Goal: Information Seeking & Learning: Learn about a topic

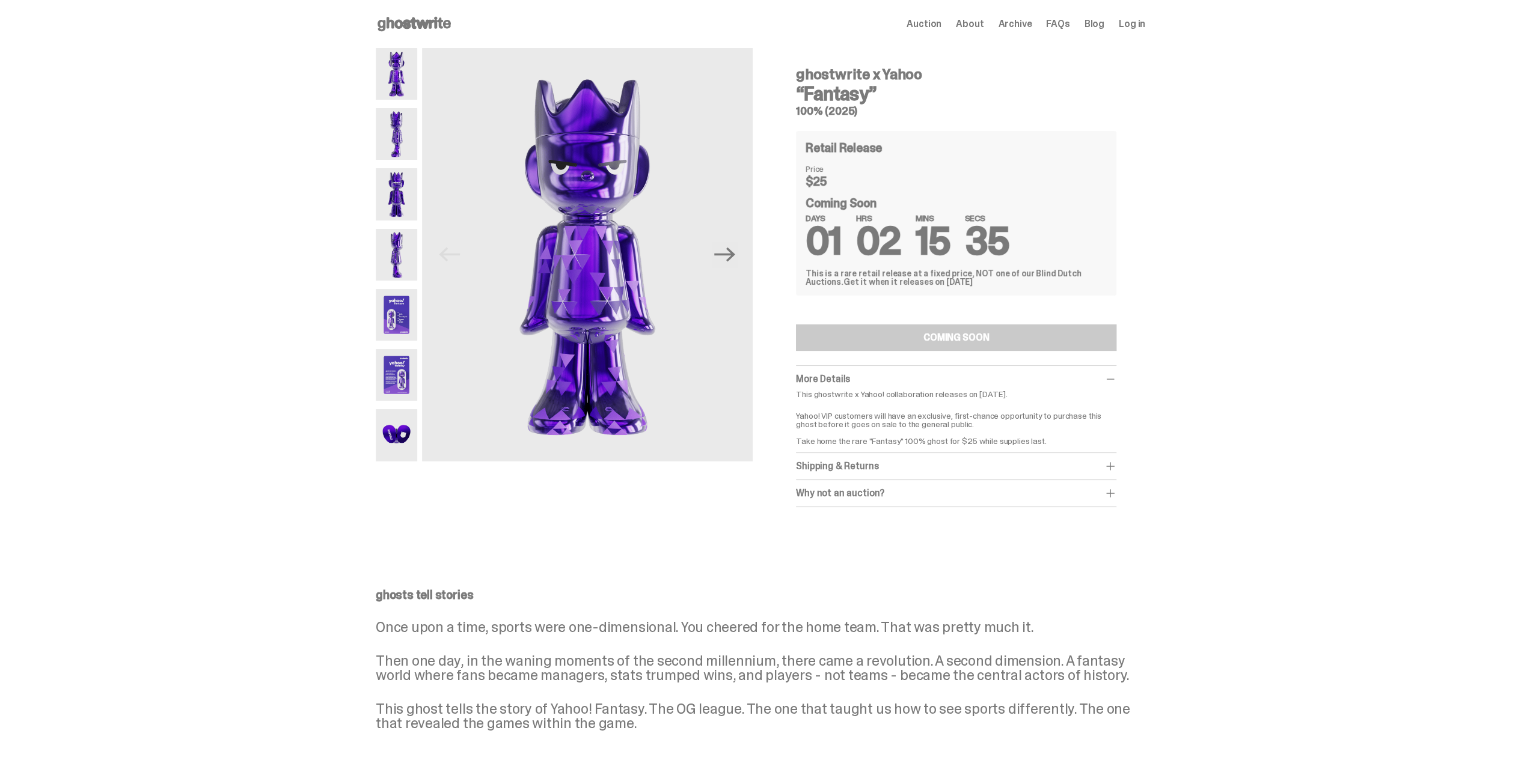
click at [406, 129] on img at bounding box center [396, 134] width 41 height 52
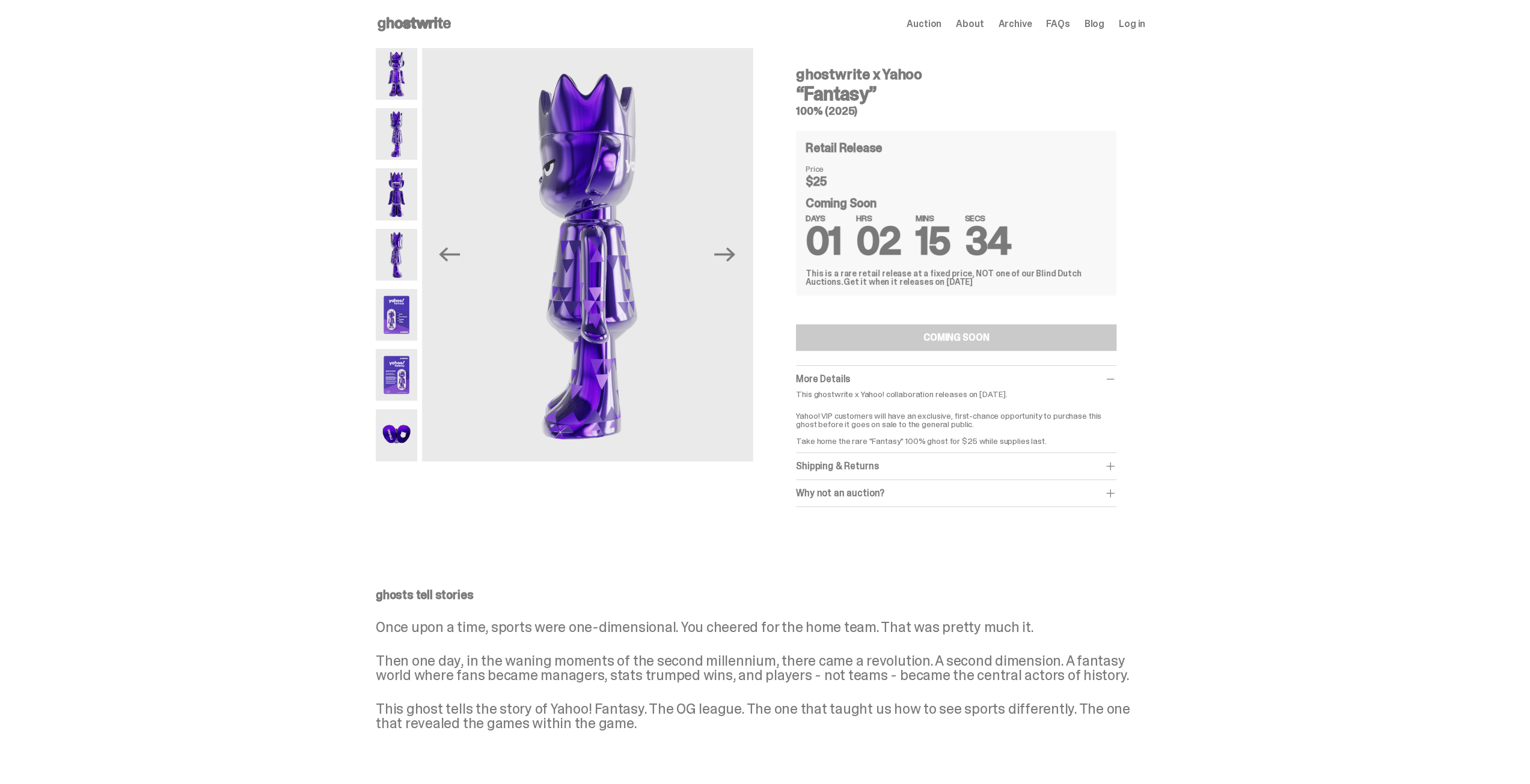
click at [399, 203] on img at bounding box center [396, 194] width 41 height 52
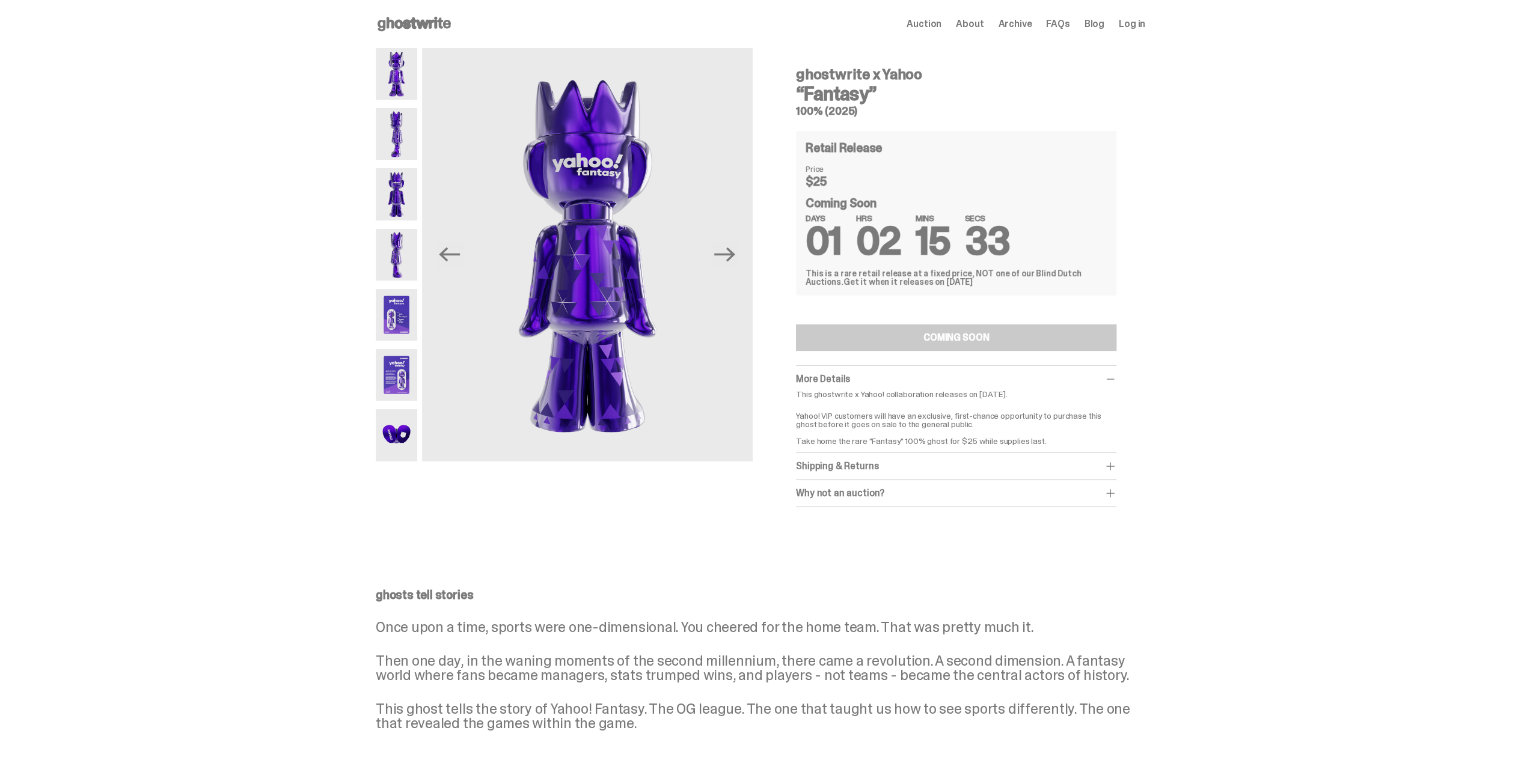
click at [401, 261] on img at bounding box center [396, 255] width 41 height 52
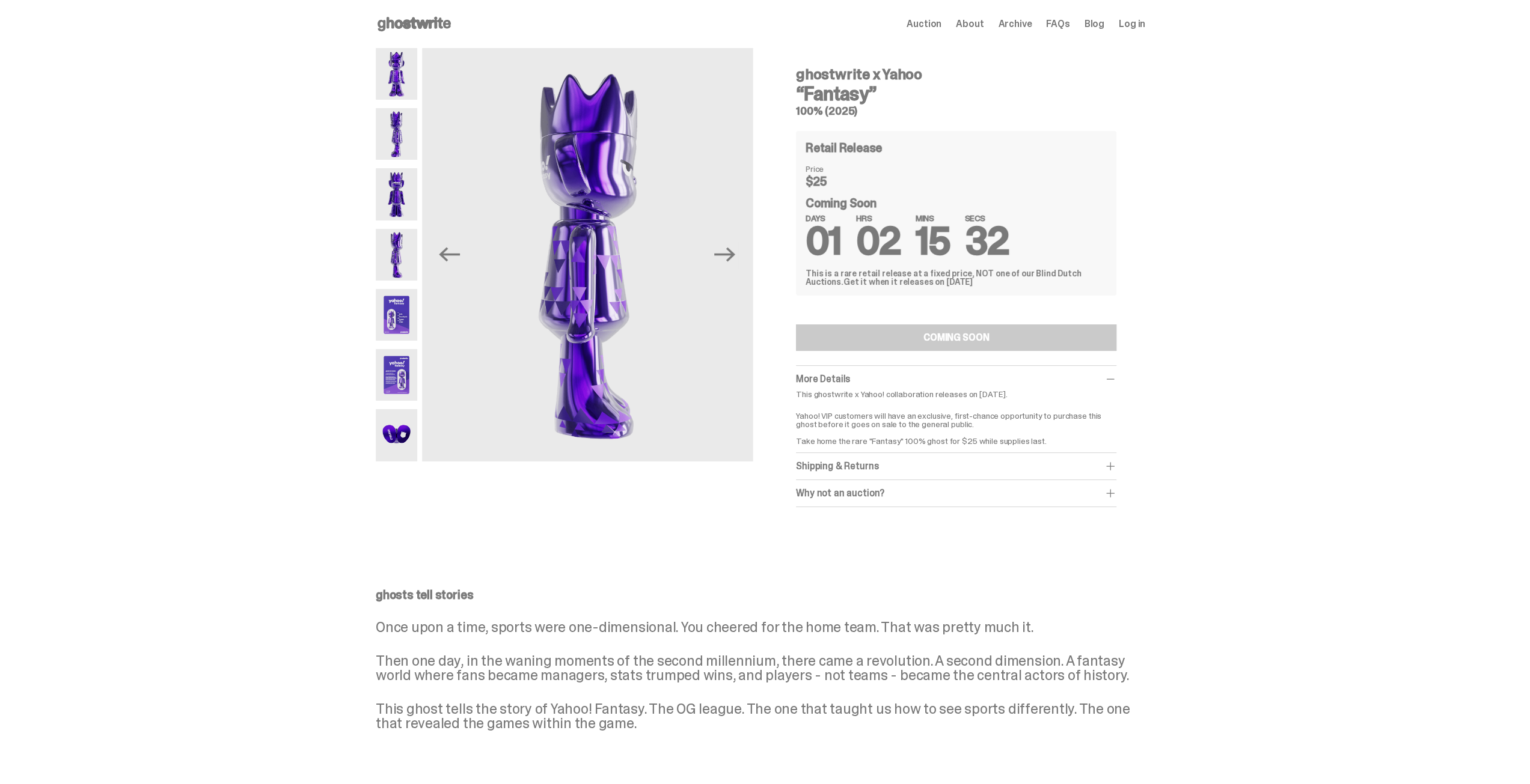
click at [395, 318] on img at bounding box center [396, 315] width 41 height 52
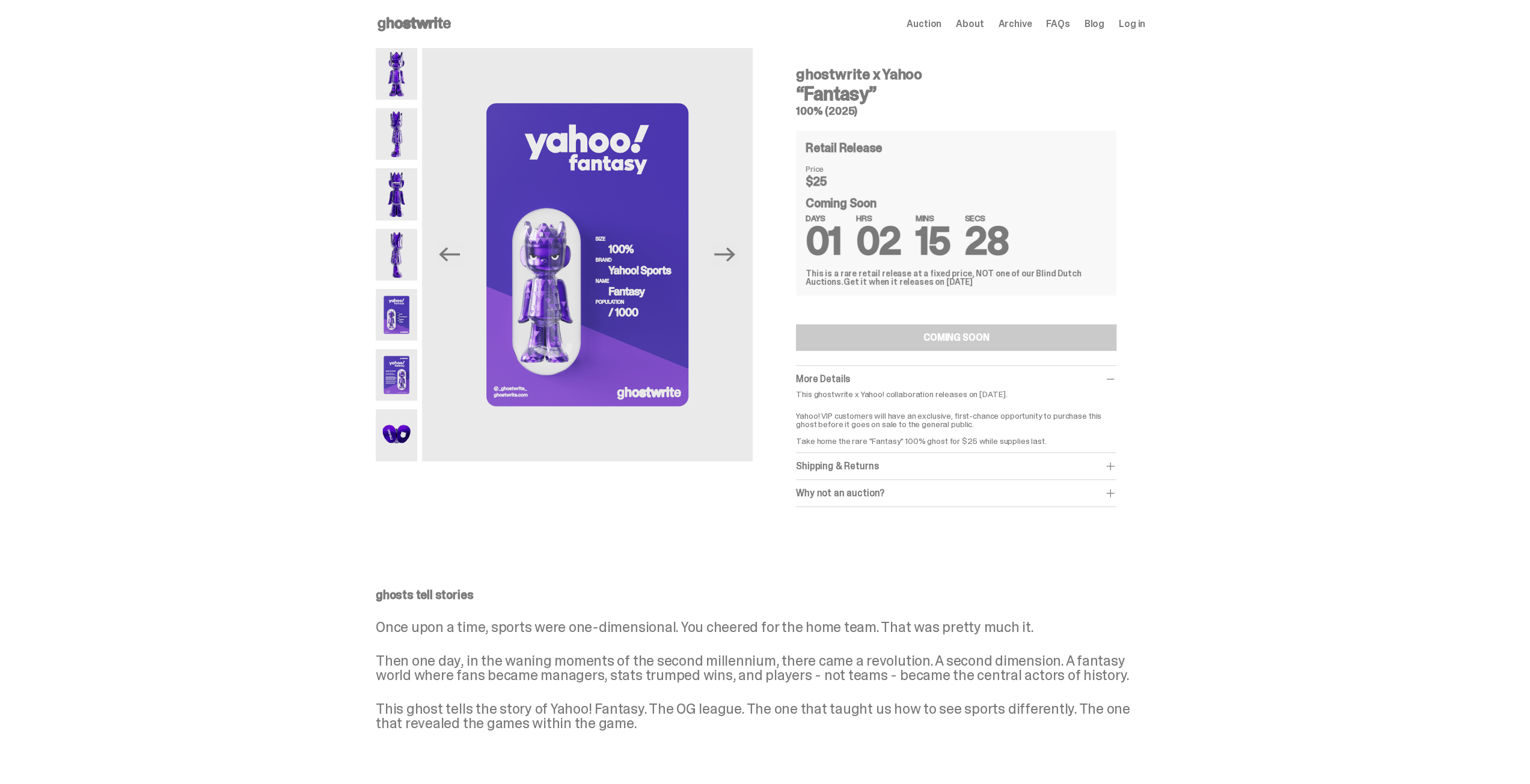
click at [402, 387] on img at bounding box center [396, 375] width 41 height 52
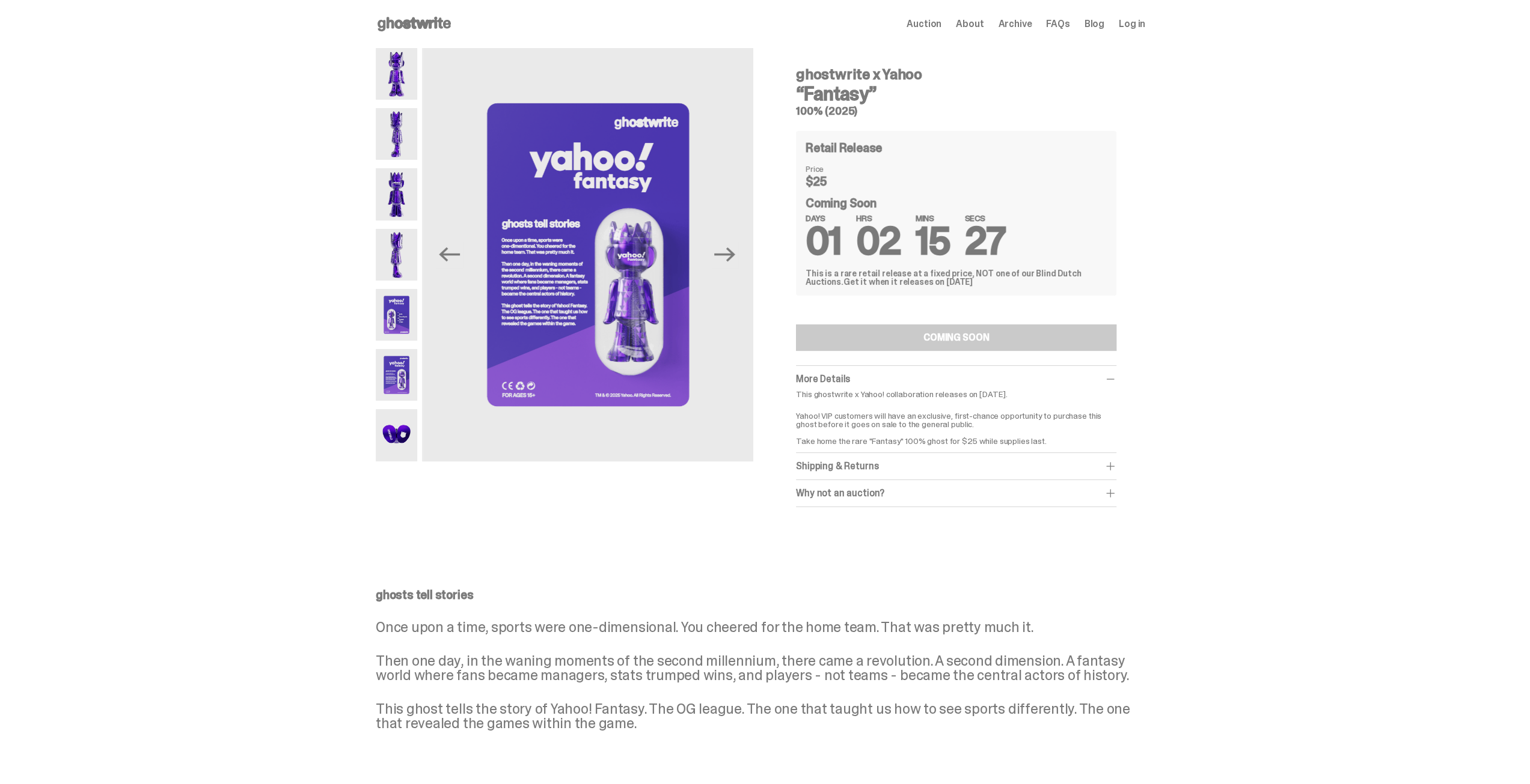
click at [395, 437] on img at bounding box center [396, 435] width 41 height 52
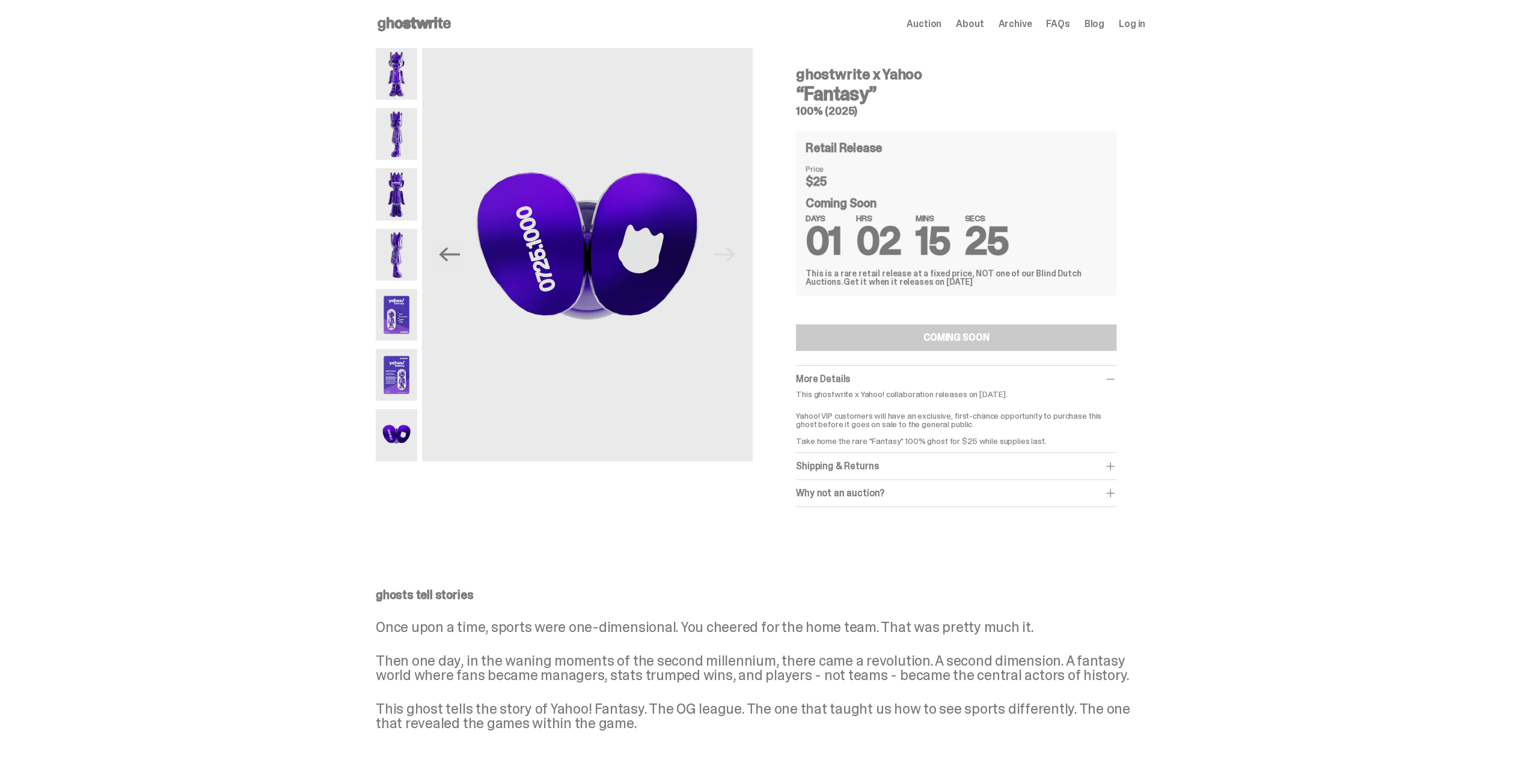
click at [415, 375] on img at bounding box center [396, 375] width 41 height 52
